Goal: Information Seeking & Learning: Learn about a topic

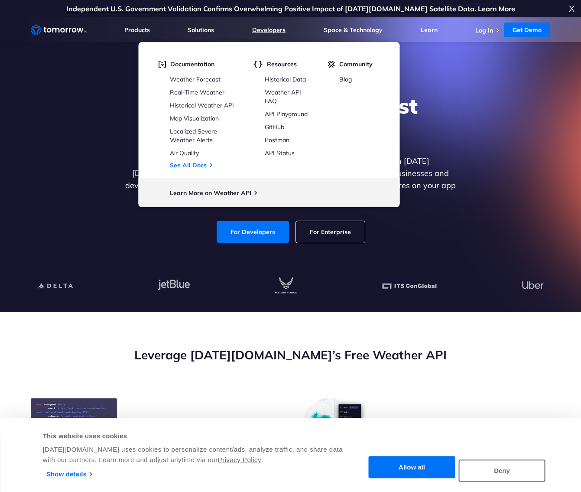
click at [277, 31] on link "Developers" at bounding box center [268, 30] width 33 height 8
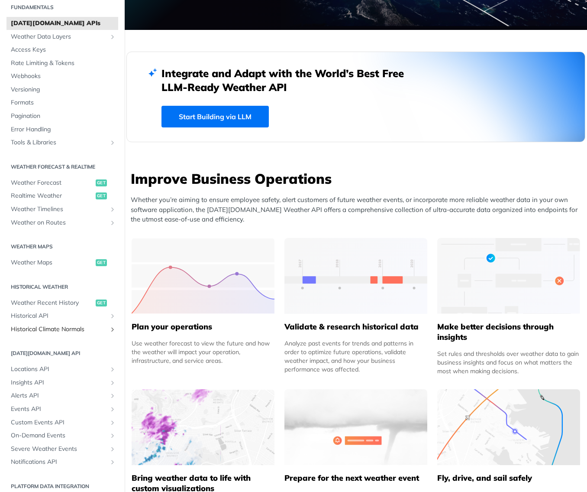
scroll to position [10, 0]
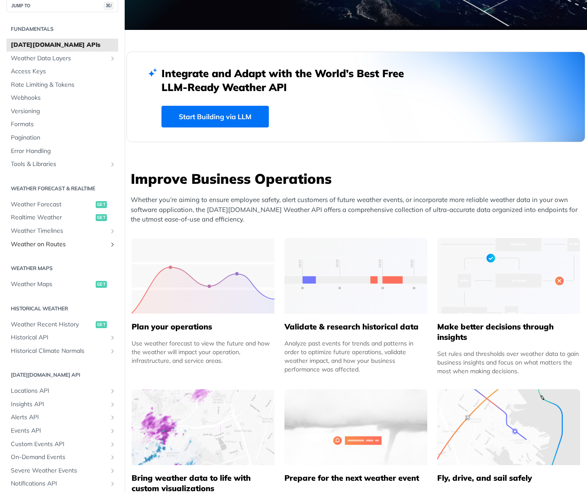
click at [109, 244] on icon "Show subpages for Weather on Routes" at bounding box center [112, 244] width 7 height 7
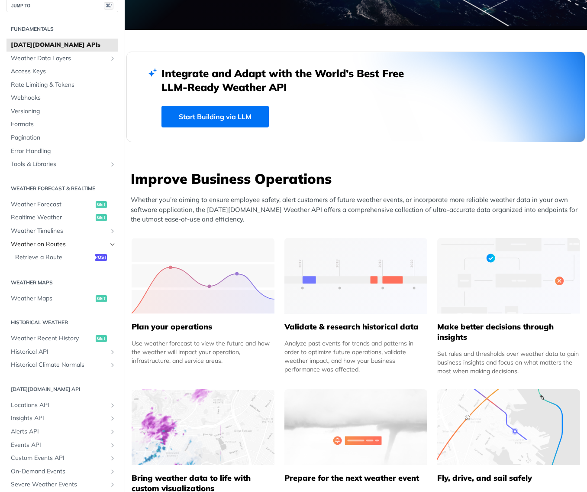
click at [99, 243] on span "Weather on Routes" at bounding box center [59, 244] width 96 height 9
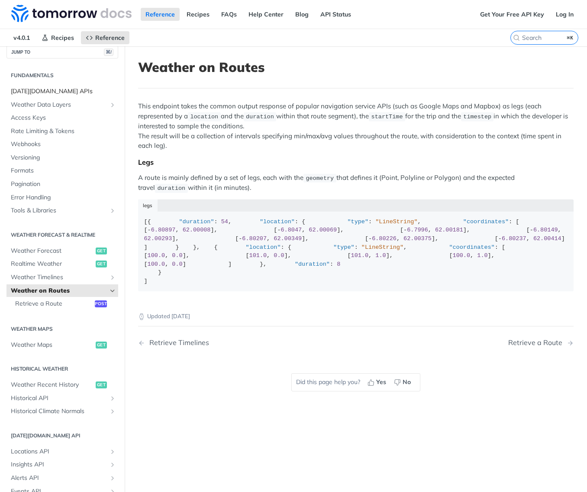
click at [31, 89] on span "[DATE][DOMAIN_NAME] APIs" at bounding box center [63, 91] width 105 height 9
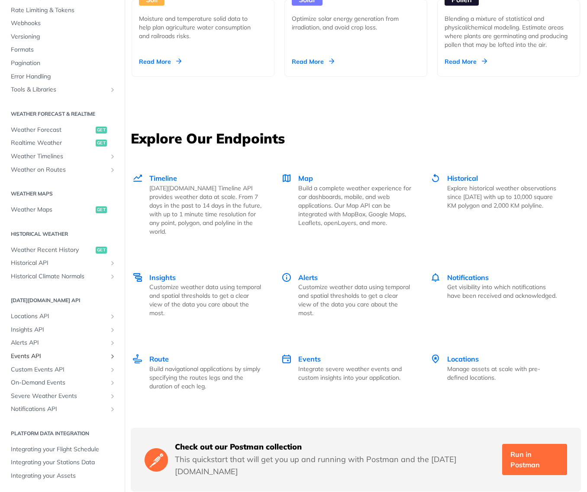
scroll to position [1087, 0]
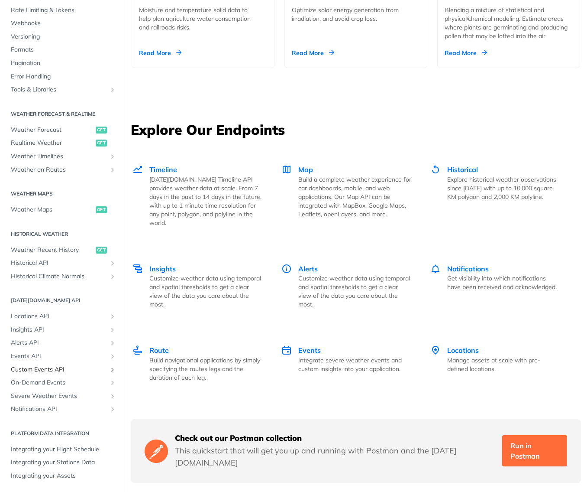
click at [56, 368] on span "Custom Events API" at bounding box center [59, 369] width 96 height 9
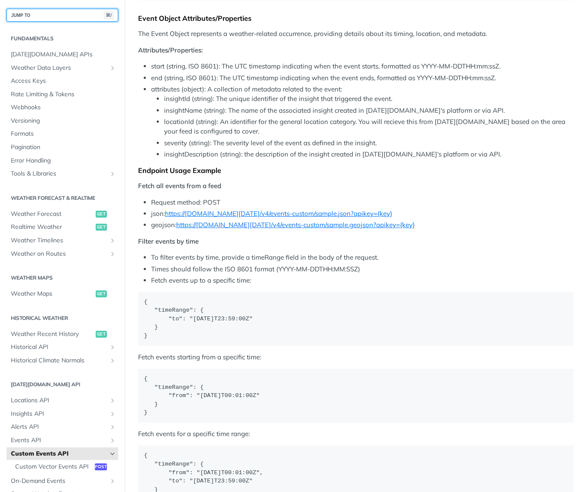
click at [33, 11] on button "JUMP TO ⌘/" at bounding box center [62, 15] width 112 height 13
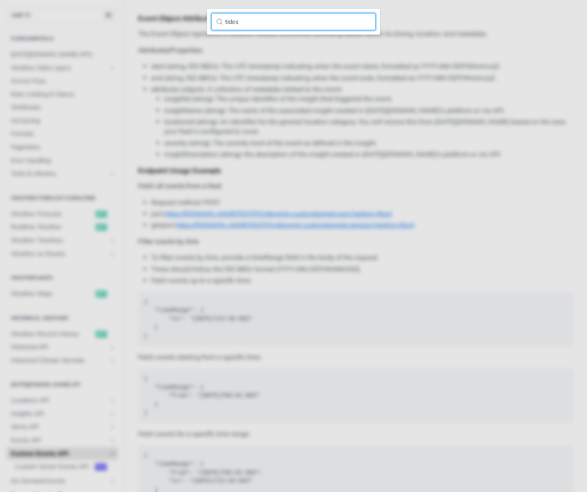
click at [219, 23] on input "tides" at bounding box center [293, 21] width 165 height 17
click at [243, 21] on input "tides" at bounding box center [293, 21] width 165 height 17
type input "tides"
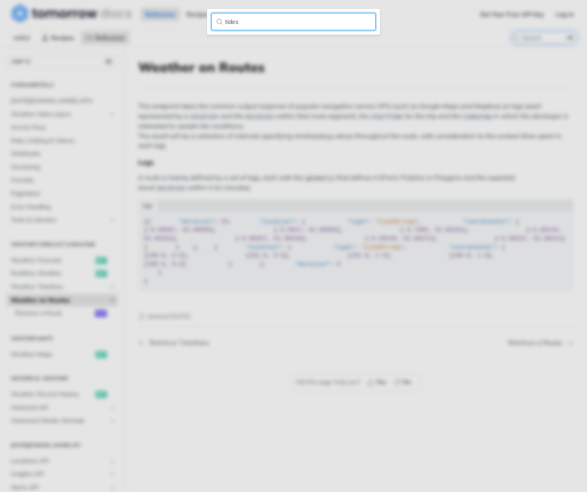
click at [369, 22] on input "tides" at bounding box center [293, 21] width 165 height 17
click at [365, 23] on input "tides" at bounding box center [293, 21] width 165 height 17
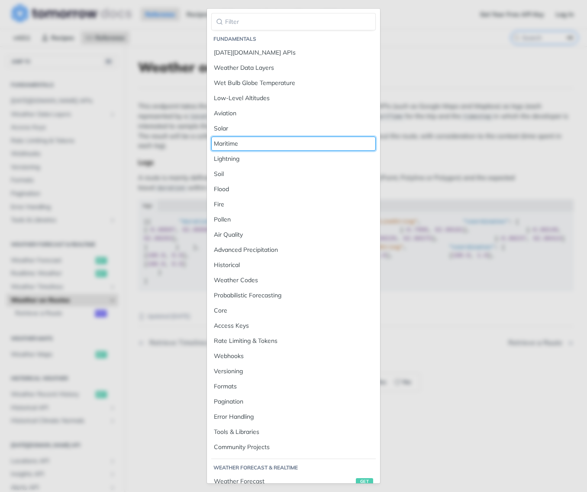
click at [270, 150] on link "Maritime" at bounding box center [293, 143] width 165 height 14
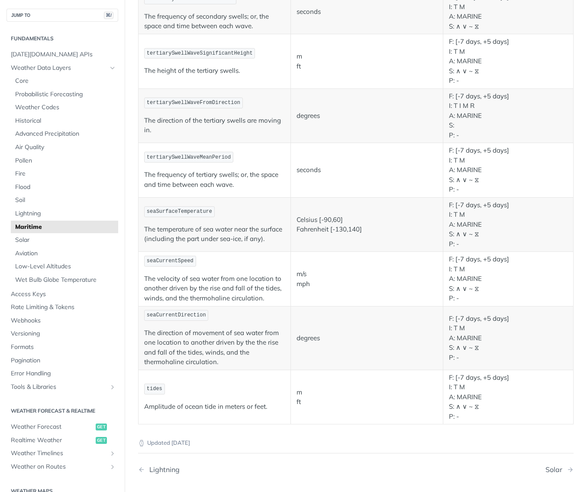
scroll to position [774, 0]
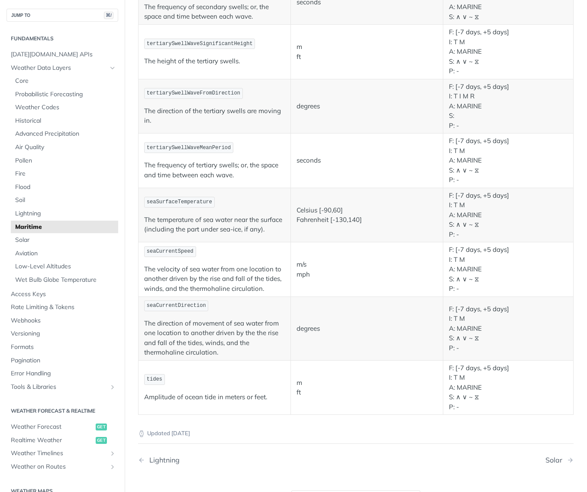
click at [469, 385] on p "F: [-7 days, +5 days] I: T M A: MARINE S: ∧ ∨ ~ ⧖ P: -" at bounding box center [508, 387] width 119 height 49
click at [158, 380] on span "tides" at bounding box center [155, 379] width 16 height 6
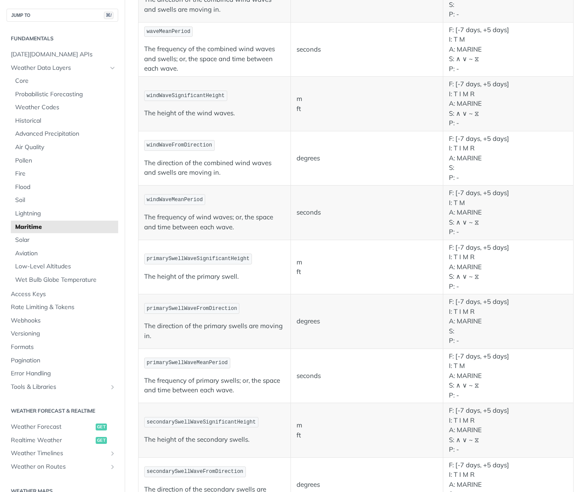
scroll to position [0, 0]
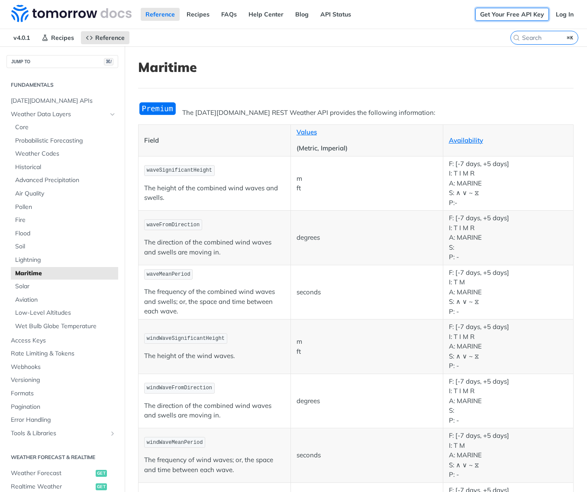
click at [527, 14] on link "Get Your Free API Key" at bounding box center [513, 14] width 74 height 13
